Goal: Transaction & Acquisition: Purchase product/service

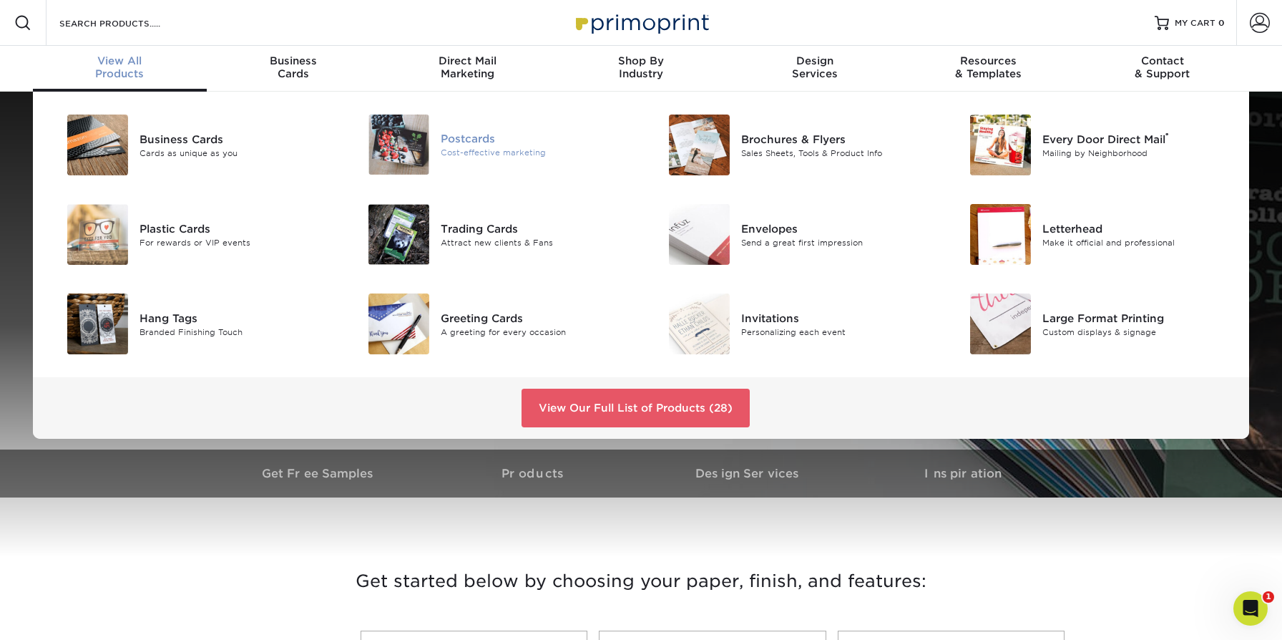
click at [399, 143] on img at bounding box center [399, 144] width 61 height 60
click at [453, 129] on div "Postcards Cost-effective marketing" at bounding box center [541, 144] width 200 height 60
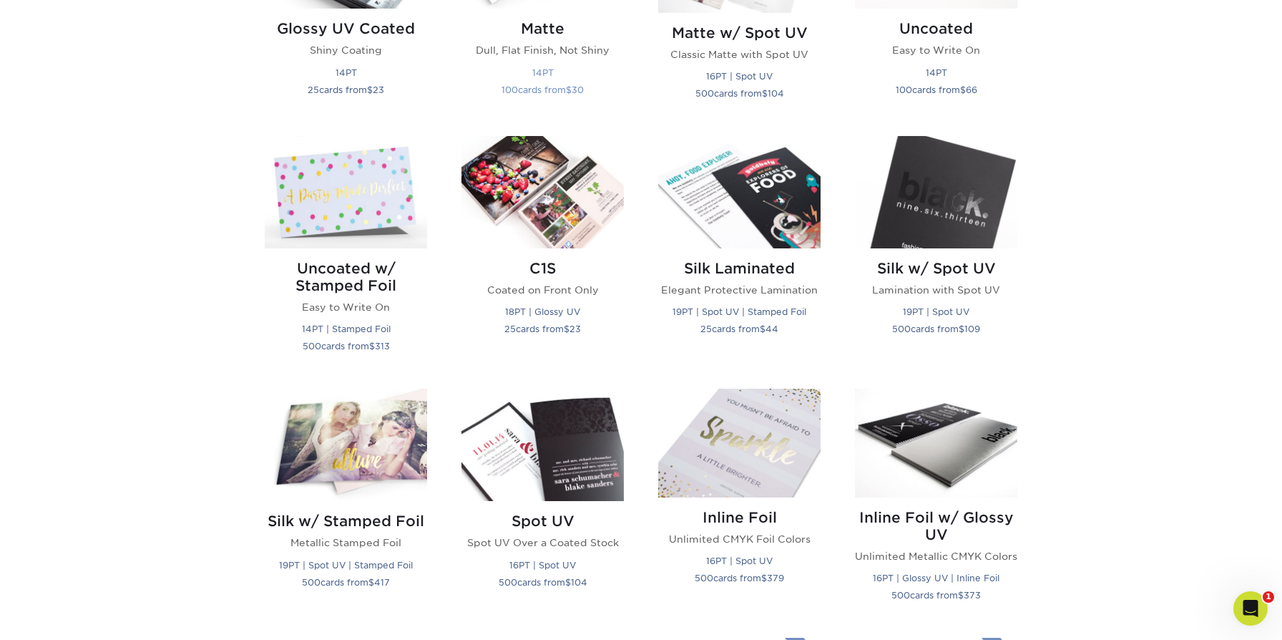
scroll to position [828, 0]
click at [742, 270] on h2 "Silk Laminated" at bounding box center [739, 267] width 162 height 17
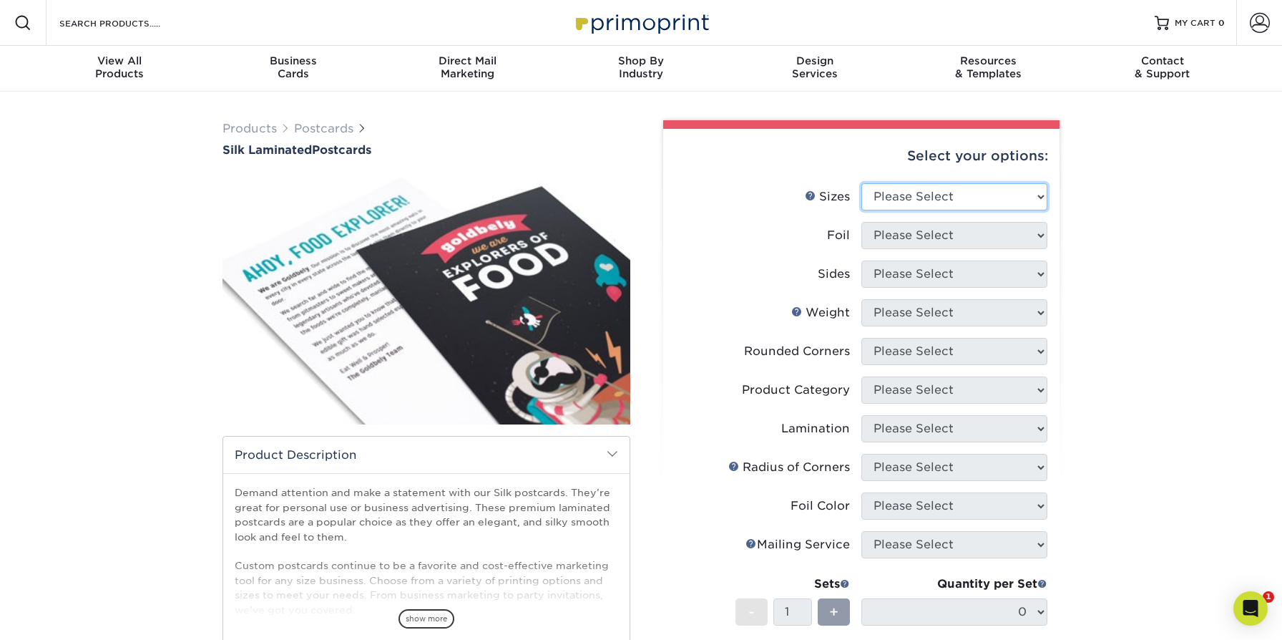
click at [894, 195] on select "Please Select 2" x 4" 2" x 6" 2" x 8" 3" x 5" 3.5" x 3.5" 3.5" x 4" 3.5" x 8.5"…" at bounding box center [955, 196] width 186 height 27
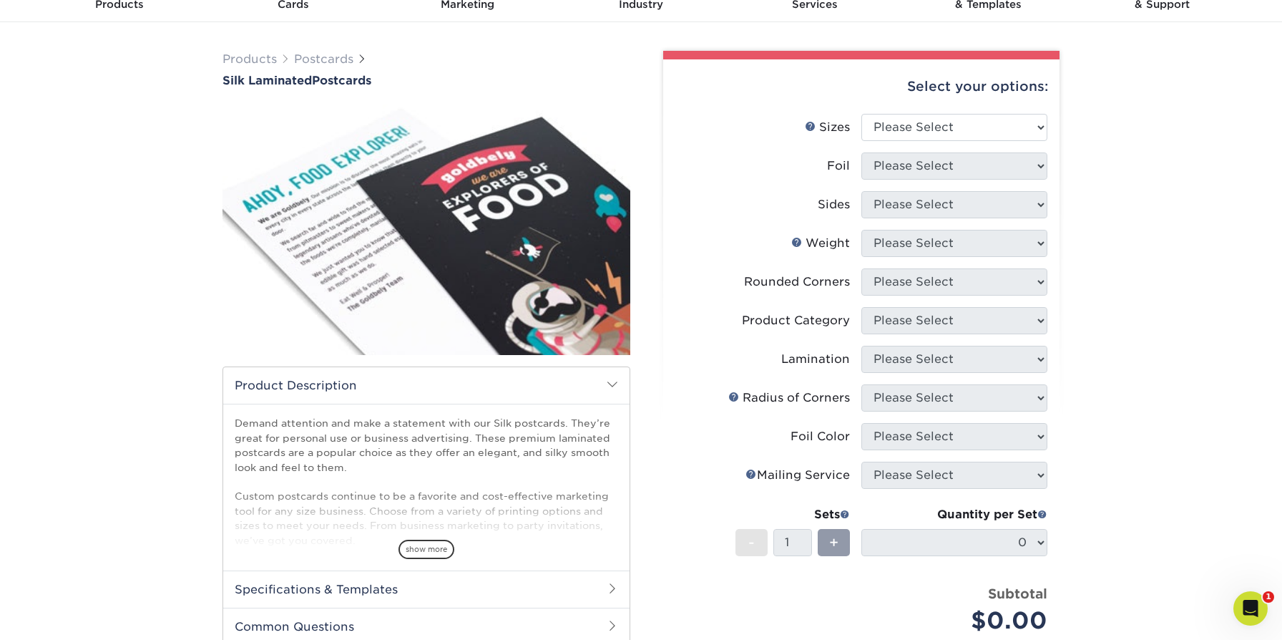
scroll to position [59, 0]
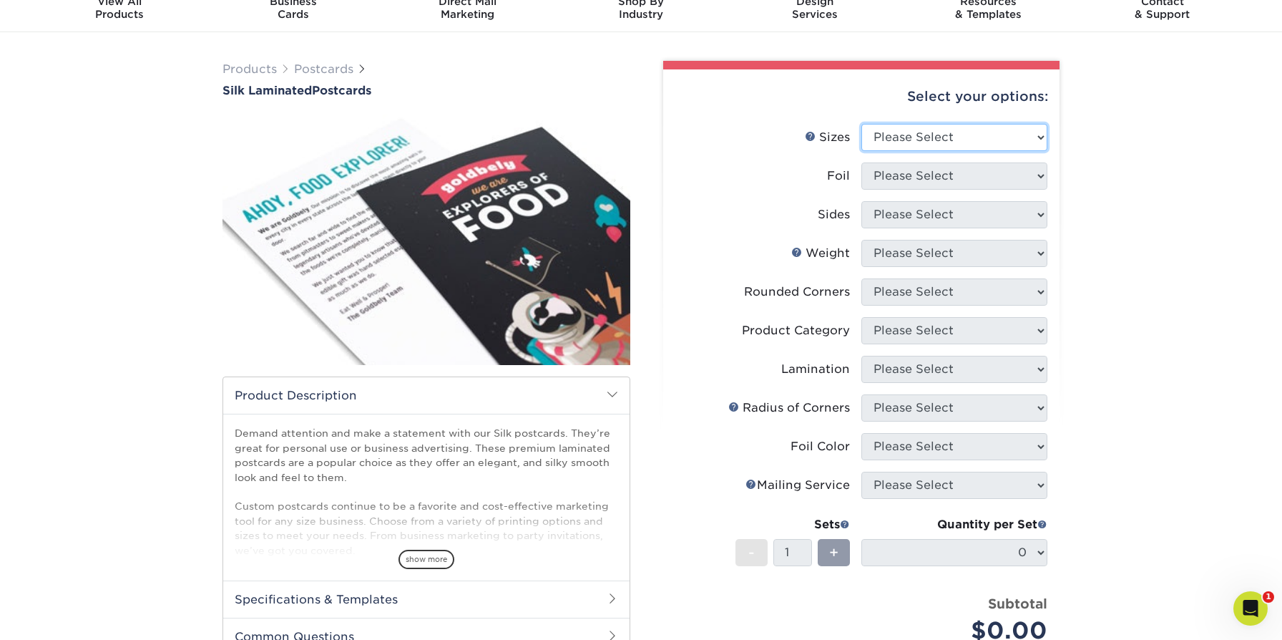
click at [938, 138] on select "Please Select 2" x 4" 2" x 6" 2" x 8" 3" x 5" 3.5" x 3.5" 3.5" x 4" 3.5" x 8.5"…" at bounding box center [955, 137] width 186 height 27
select select "4.00x6.00"
click at [862, 124] on select "Please Select 2" x 4" 2" x 6" 2" x 8" 3" x 5" 3.5" x 3.5" 3.5" x 4" 3.5" x 8.5"…" at bounding box center [955, 137] width 186 height 27
click at [952, 175] on select "Please Select Yes No" at bounding box center [955, 175] width 186 height 27
select select "0"
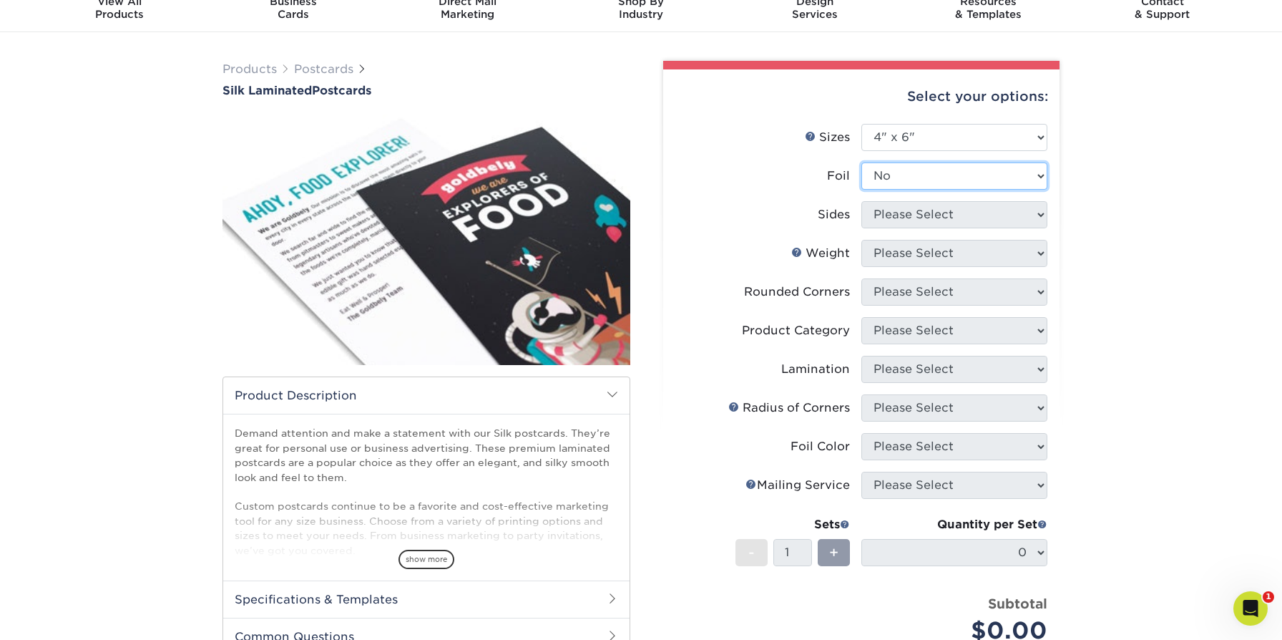
click at [862, 162] on select "Please Select Yes No" at bounding box center [955, 175] width 186 height 27
click at [955, 219] on select "Please Select Print Both Sides Print Front Only" at bounding box center [955, 214] width 186 height 27
select select "13abbda7-1d64-4f25-8bb2-c179b224825d"
click at [862, 201] on select "Please Select Print Both Sides Print Front Only" at bounding box center [955, 214] width 186 height 27
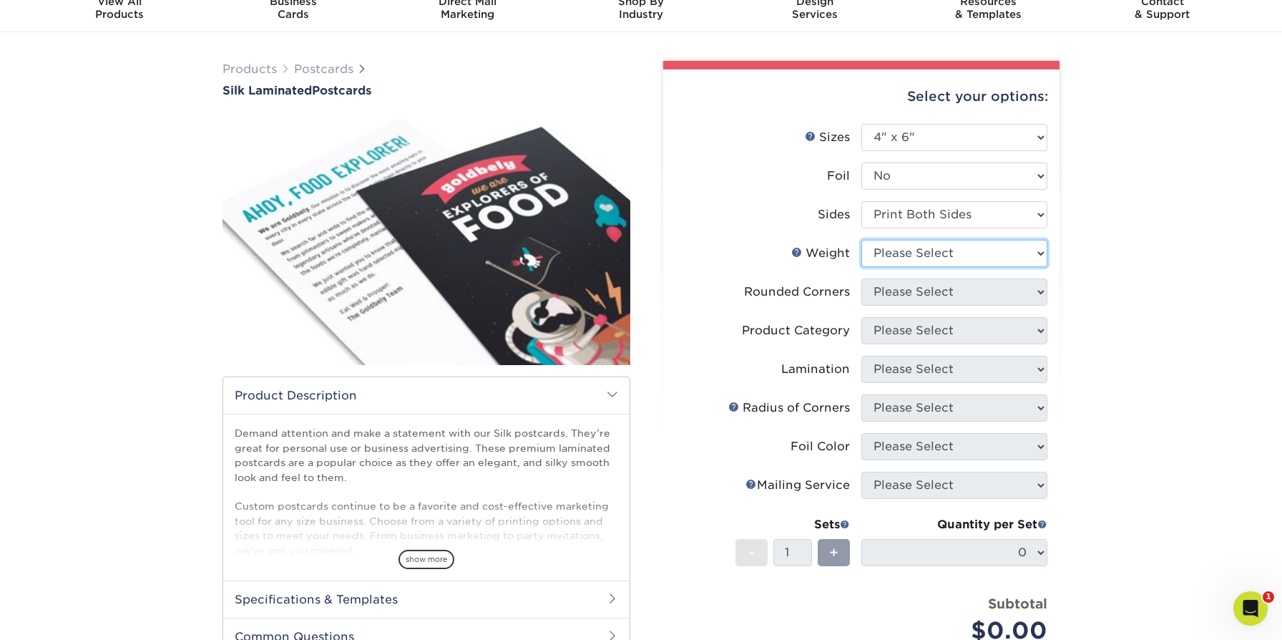
click at [946, 252] on select "Please Select 16PT" at bounding box center [955, 253] width 186 height 27
select select "16PT"
click at [862, 240] on select "Please Select 16PT" at bounding box center [955, 253] width 186 height 27
click at [0, 0] on select at bounding box center [0, 0] width 0 height 0
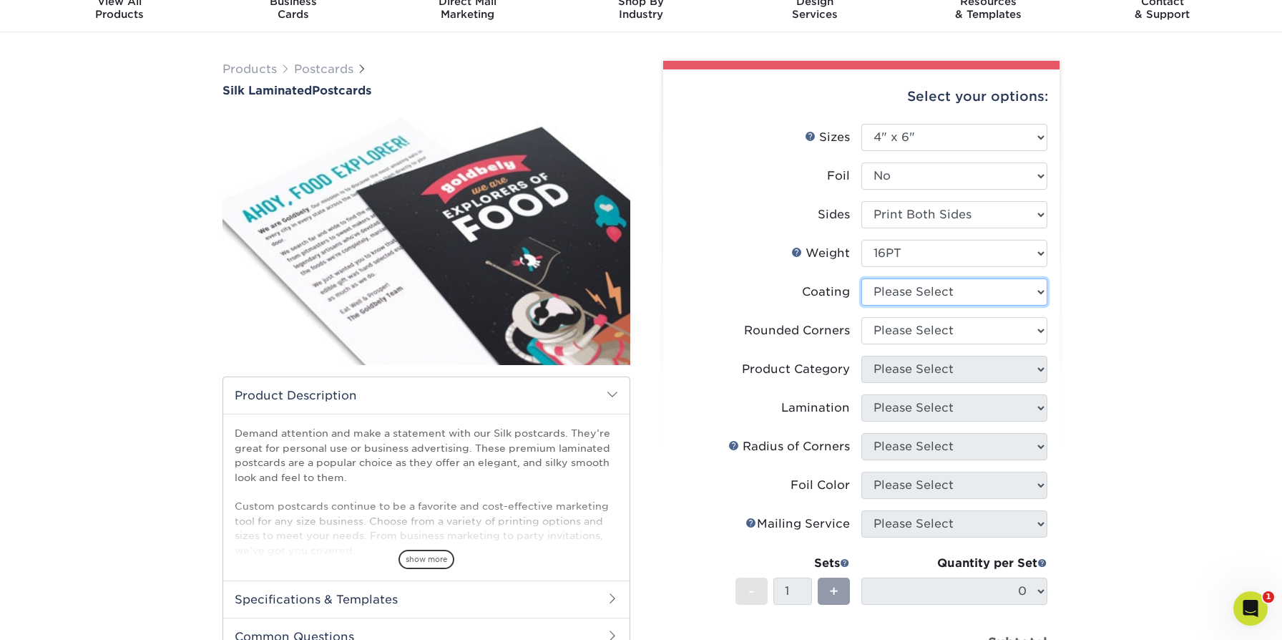
select select "3e7618de-abca-4bda-9f97-8b9129e913d8"
click at [862, 278] on select at bounding box center [955, 291] width 186 height 27
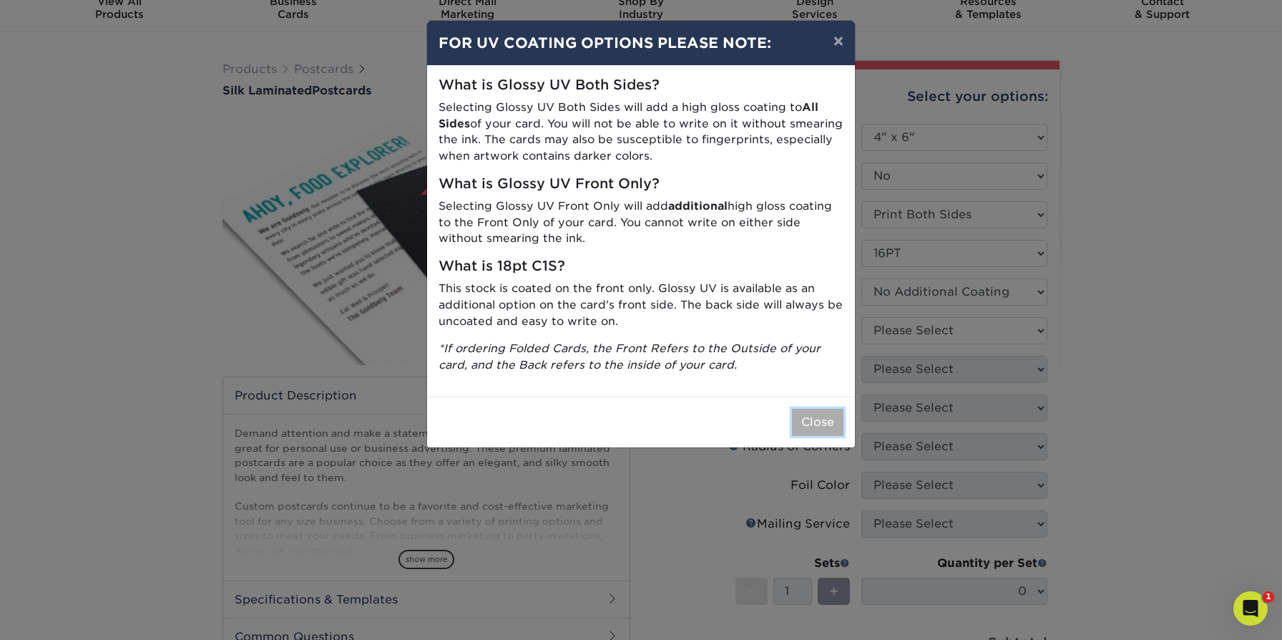
click at [809, 415] on button "Close" at bounding box center [818, 422] width 52 height 27
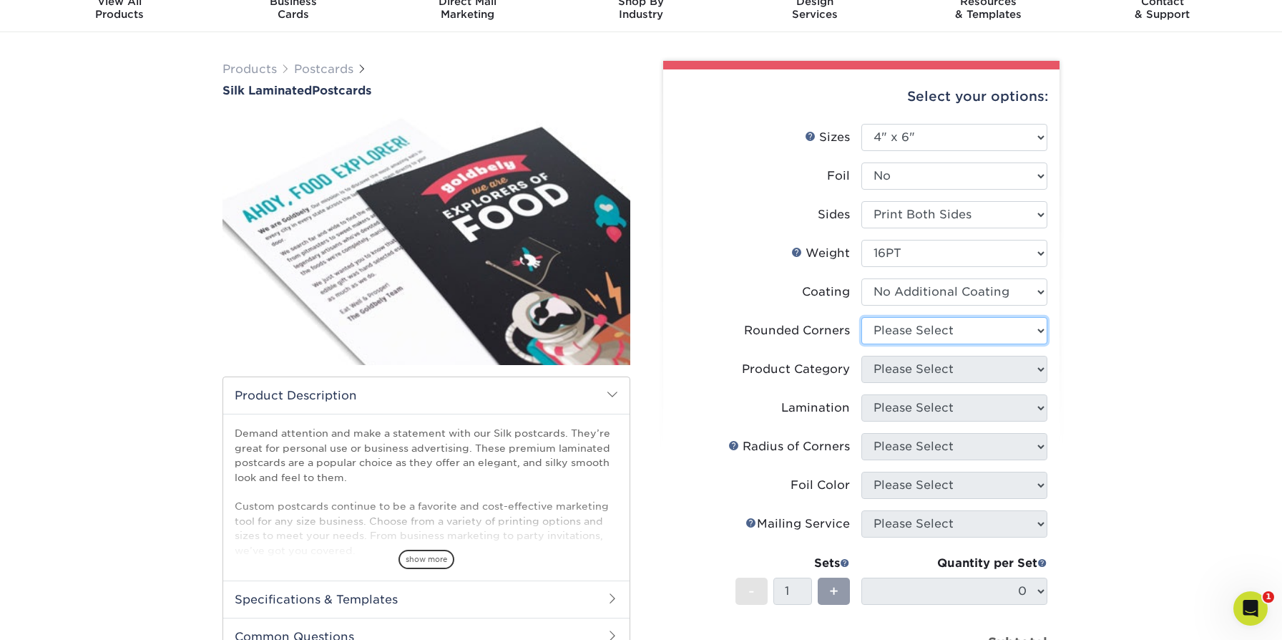
click at [935, 336] on select "Please Select Yes - Round 4 Corners No" at bounding box center [955, 330] width 186 height 27
select select "0"
click at [862, 317] on select "Please Select Yes - Round 4 Corners No" at bounding box center [955, 330] width 186 height 27
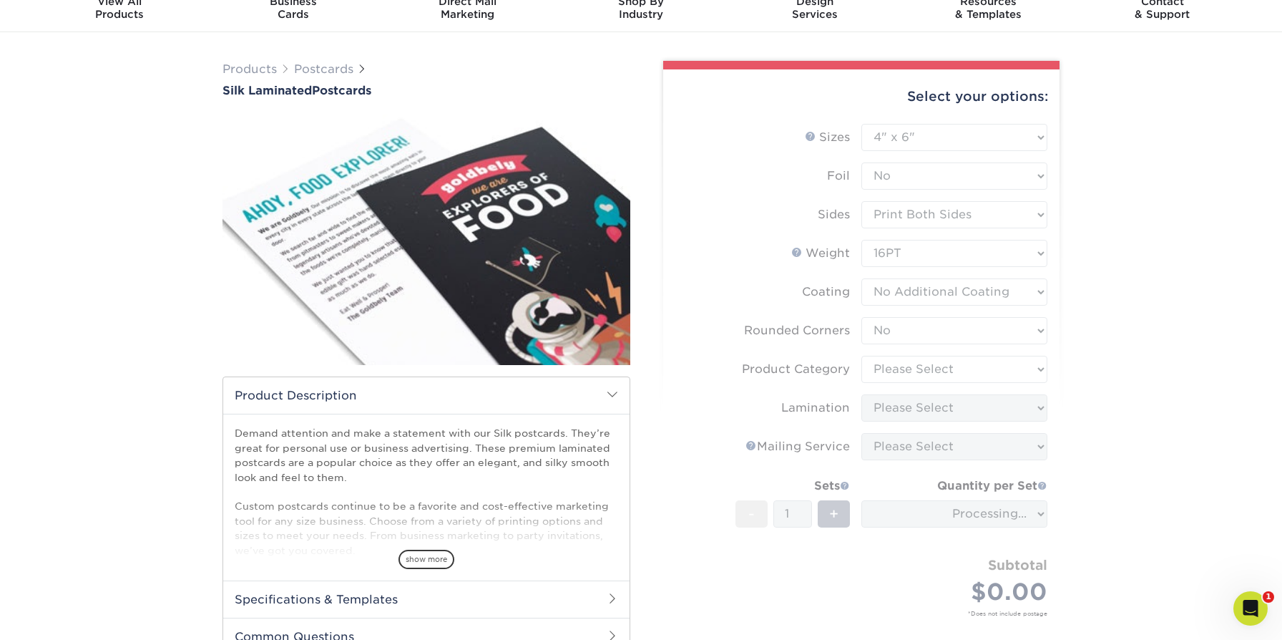
click at [961, 365] on form "Sizes Help Sizes Please Select 2" x 4" 2" x 6" 2" x 8" 3" x 5" 3.5" x 3.5" 3.5"…" at bounding box center [862, 387] width 374 height 526
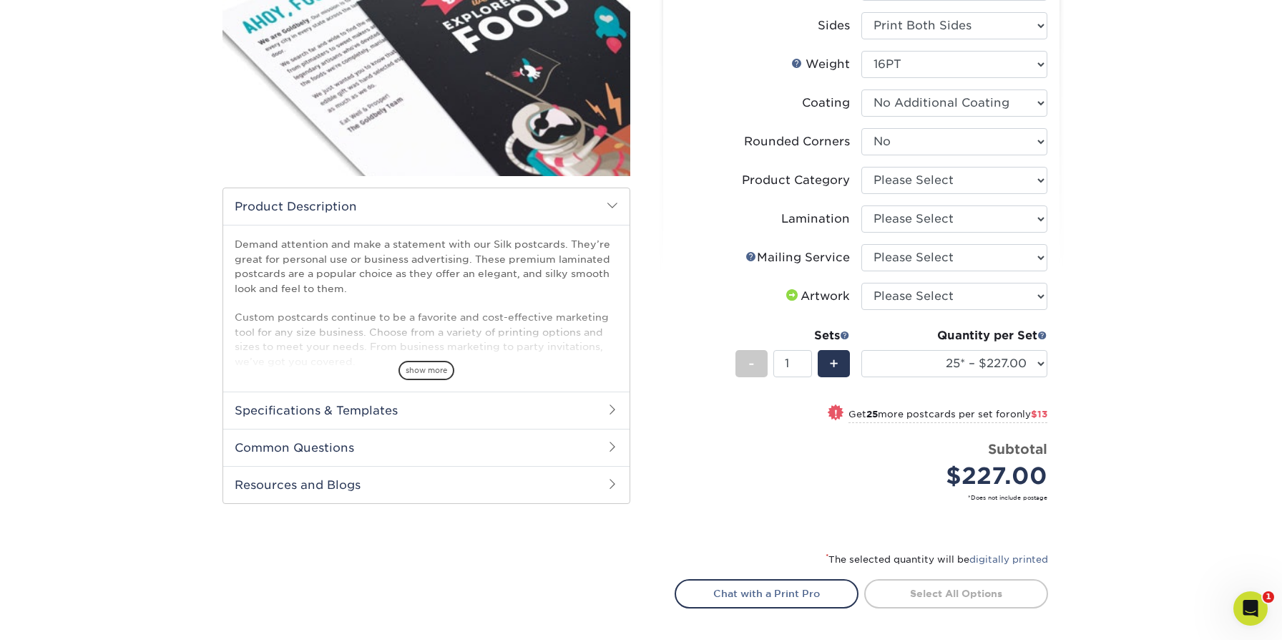
scroll to position [129, 0]
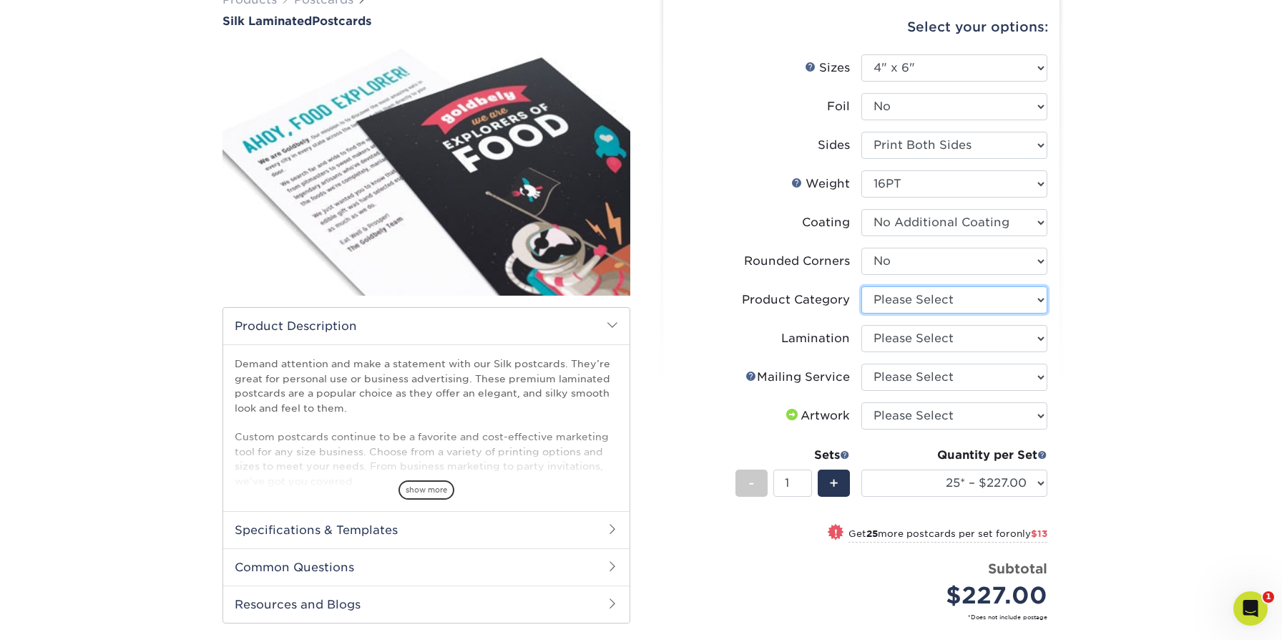
click at [932, 295] on select "Please Select Postcards" at bounding box center [955, 299] width 186 height 27
select select "9b7272e0-d6c8-4c3c-8e97-d3a1bcdab858"
click at [862, 286] on select "Please Select Postcards" at bounding box center [955, 299] width 186 height 27
click at [941, 326] on select "Please Select Silk" at bounding box center [955, 338] width 186 height 27
select select "ccacb42f-45f7-42d3-bbd3-7c8421cf37f0"
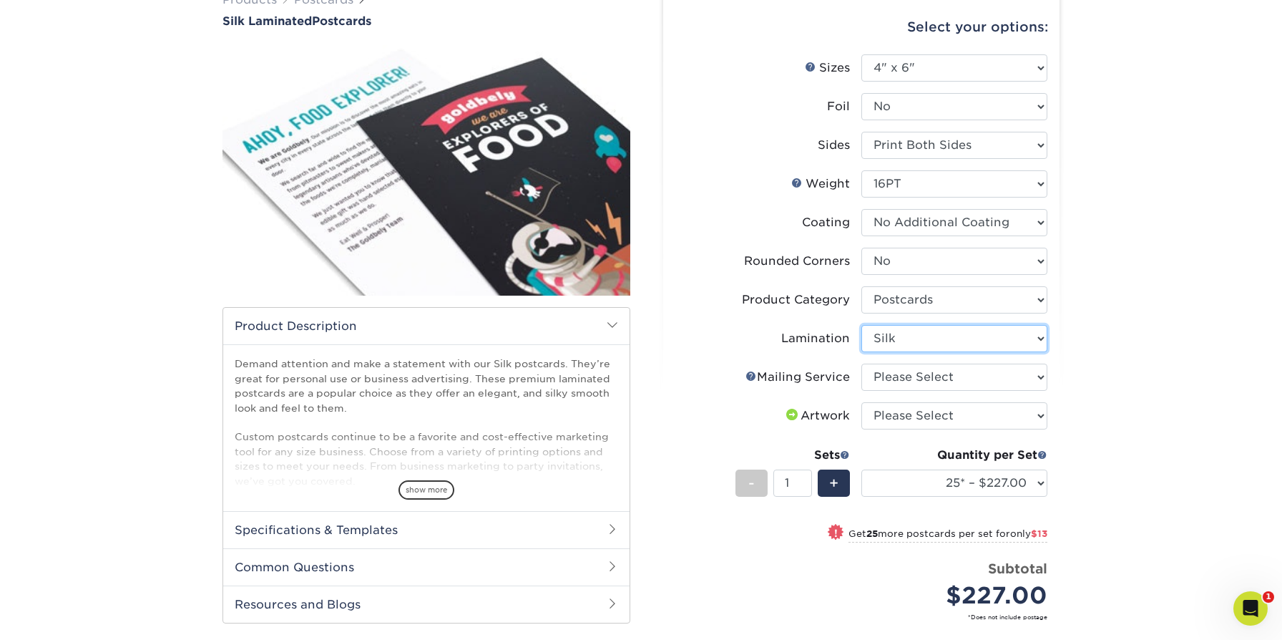
click at [862, 325] on select "Please Select Silk" at bounding box center [955, 338] width 186 height 27
click at [938, 364] on select "Please Select No Direct Mailing Service No, I will mail/stamp/imprint Direct Ma…" at bounding box center [955, 377] width 186 height 27
select select "3e5e9bdd-d78a-4c28-a41d-fe1407925ca6"
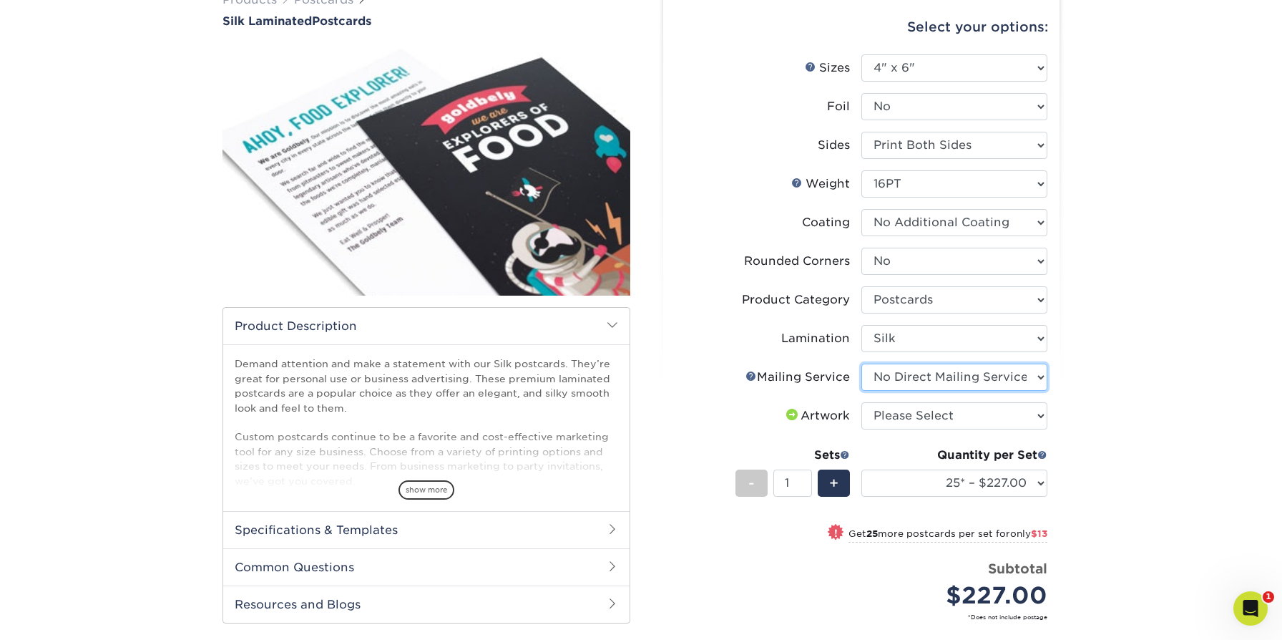
click at [862, 364] on select "Please Select No Direct Mailing Service No, I will mail/stamp/imprint Direct Ma…" at bounding box center [955, 377] width 186 height 27
click at [962, 423] on select "Please Select I will upload files I need a design - $150" at bounding box center [955, 415] width 186 height 27
select select "upload"
click at [862, 402] on select "Please Select I will upload files I need a design - $150" at bounding box center [955, 415] width 186 height 27
click at [925, 486] on select "25* – $227.00 50* – $240.00 75* – $252.00 100* – $258.00 250* – $264.00 500 – $…" at bounding box center [955, 482] width 186 height 27
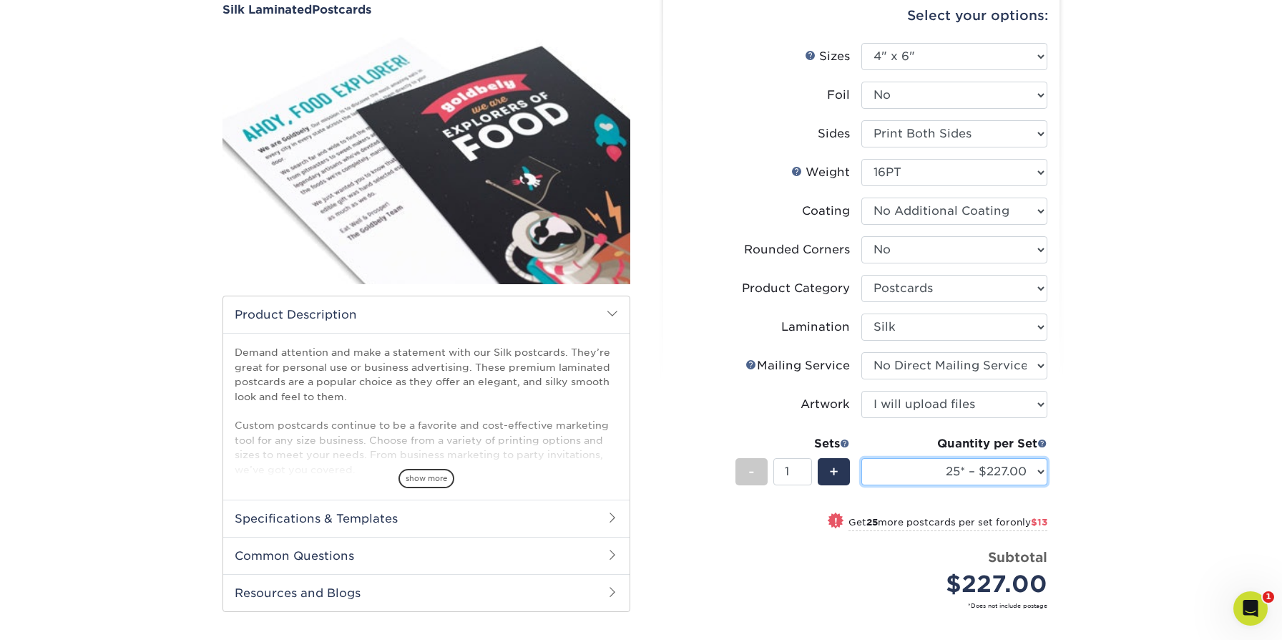
scroll to position [683, 0]
